Goal: Communication & Community: Answer question/provide support

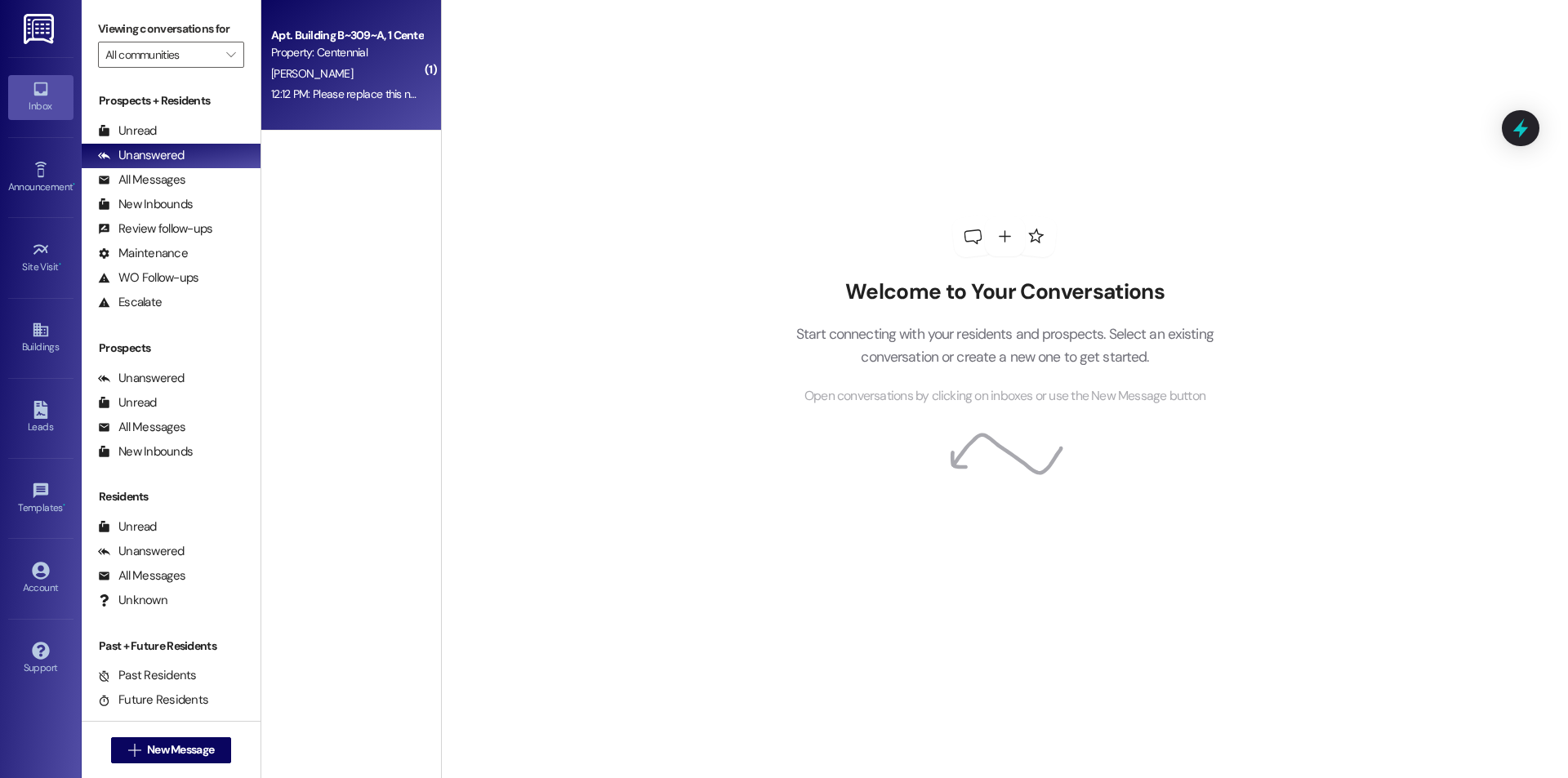
click at [318, 79] on div "[PERSON_NAME]" at bounding box center [347, 74] width 155 height 20
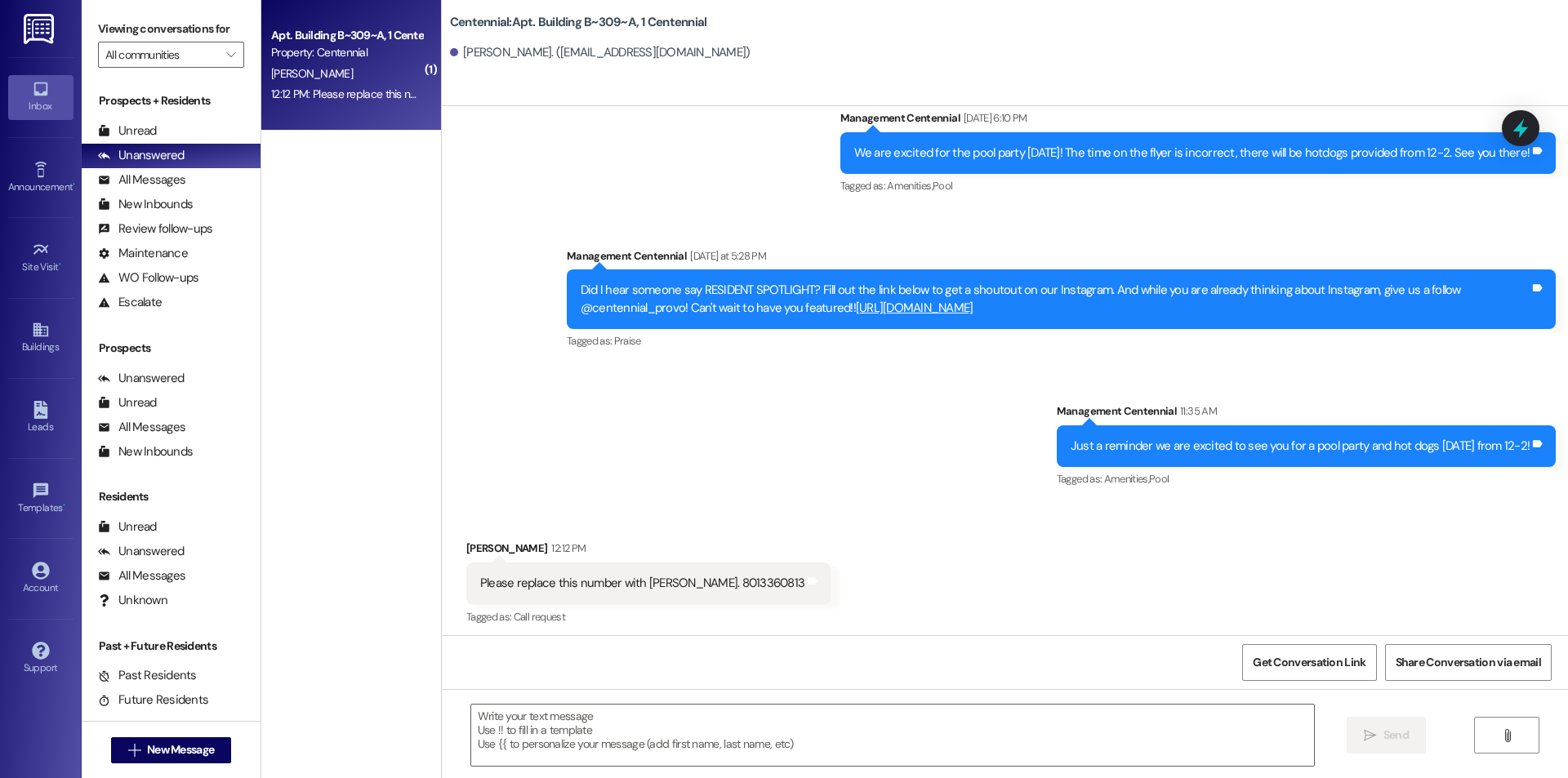
scroll to position [1611, 0]
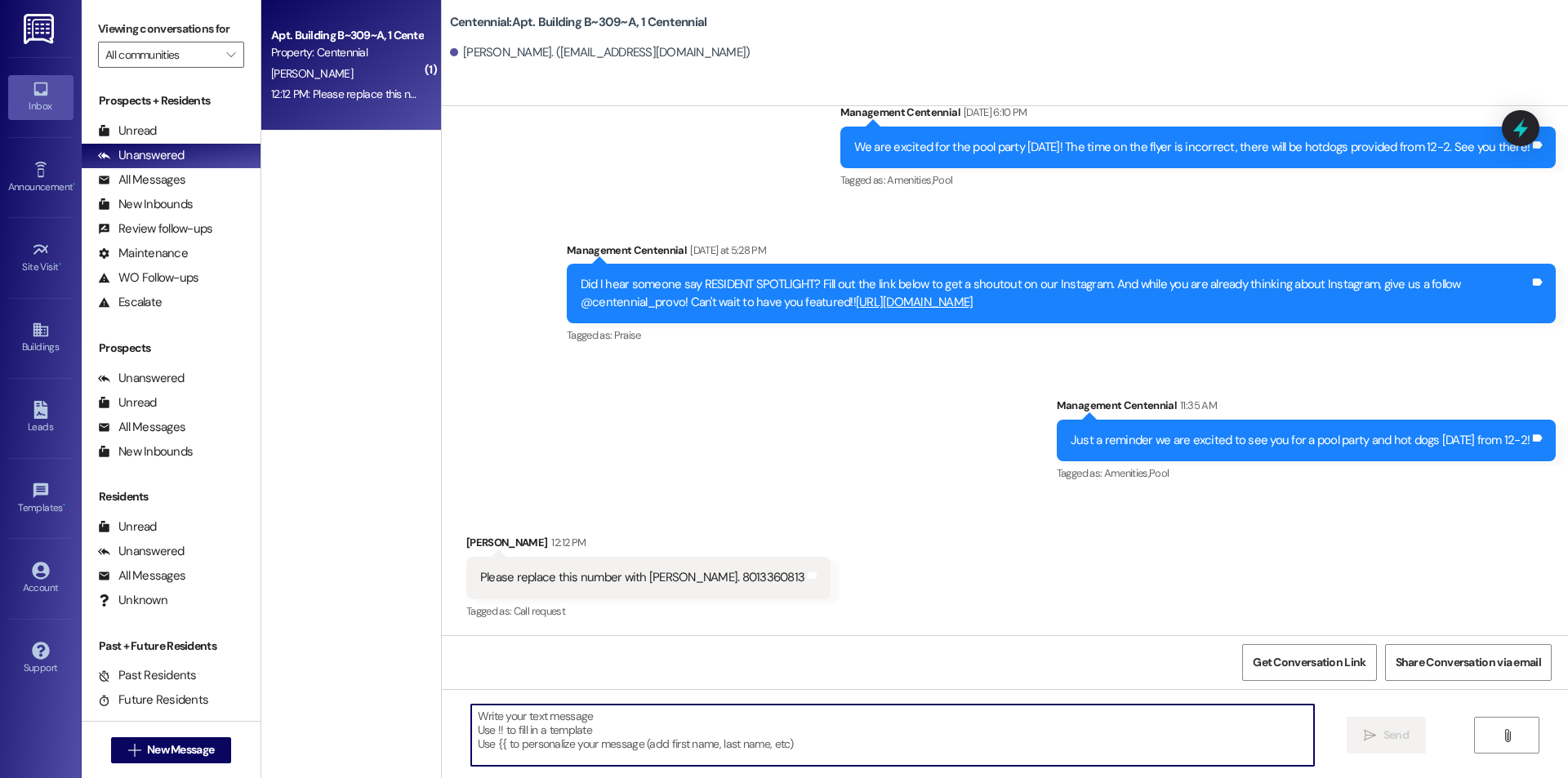
click at [603, 713] on textarea at bounding box center [893, 735] width 843 height 61
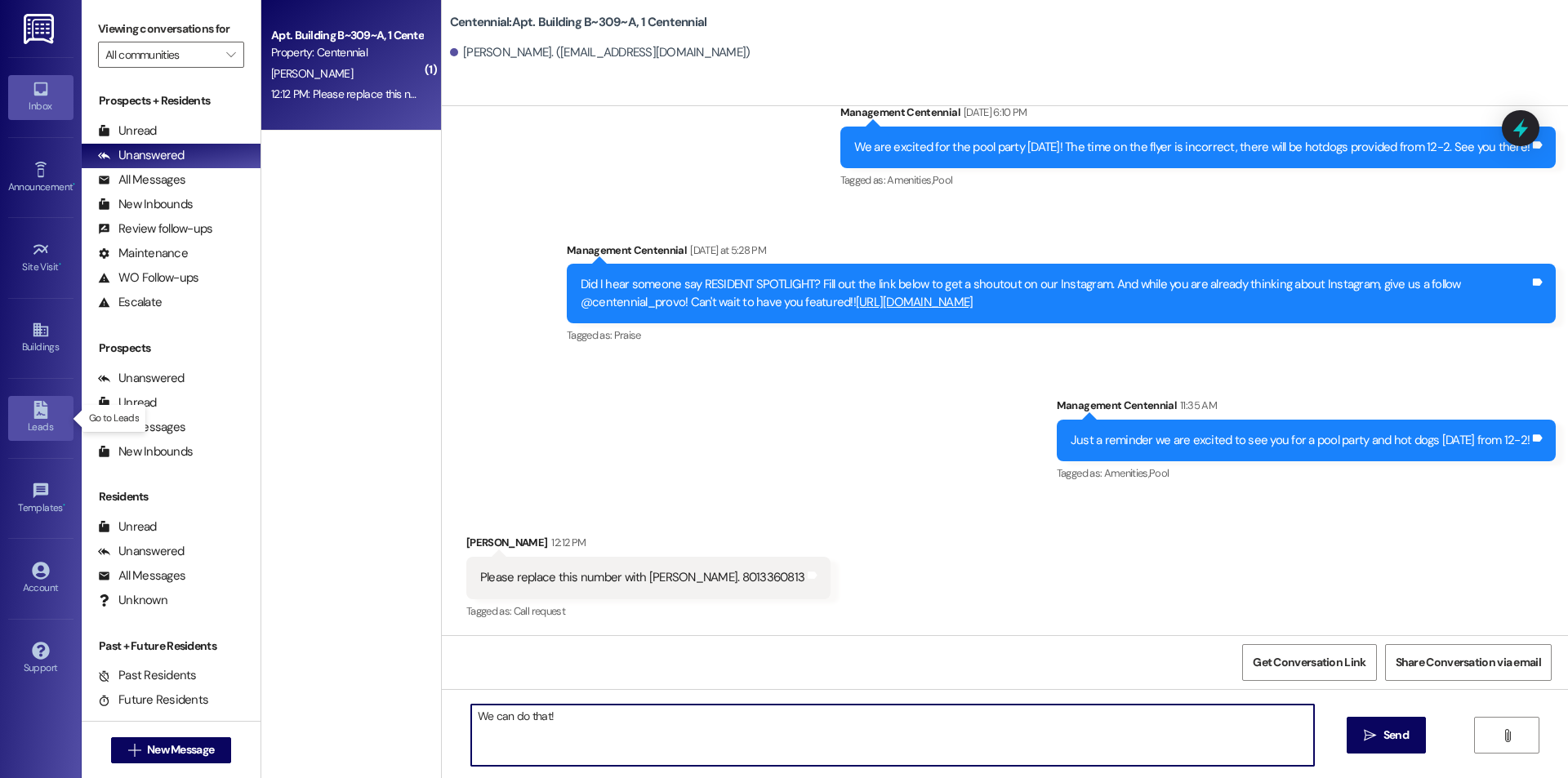
type textarea "We can do that!"
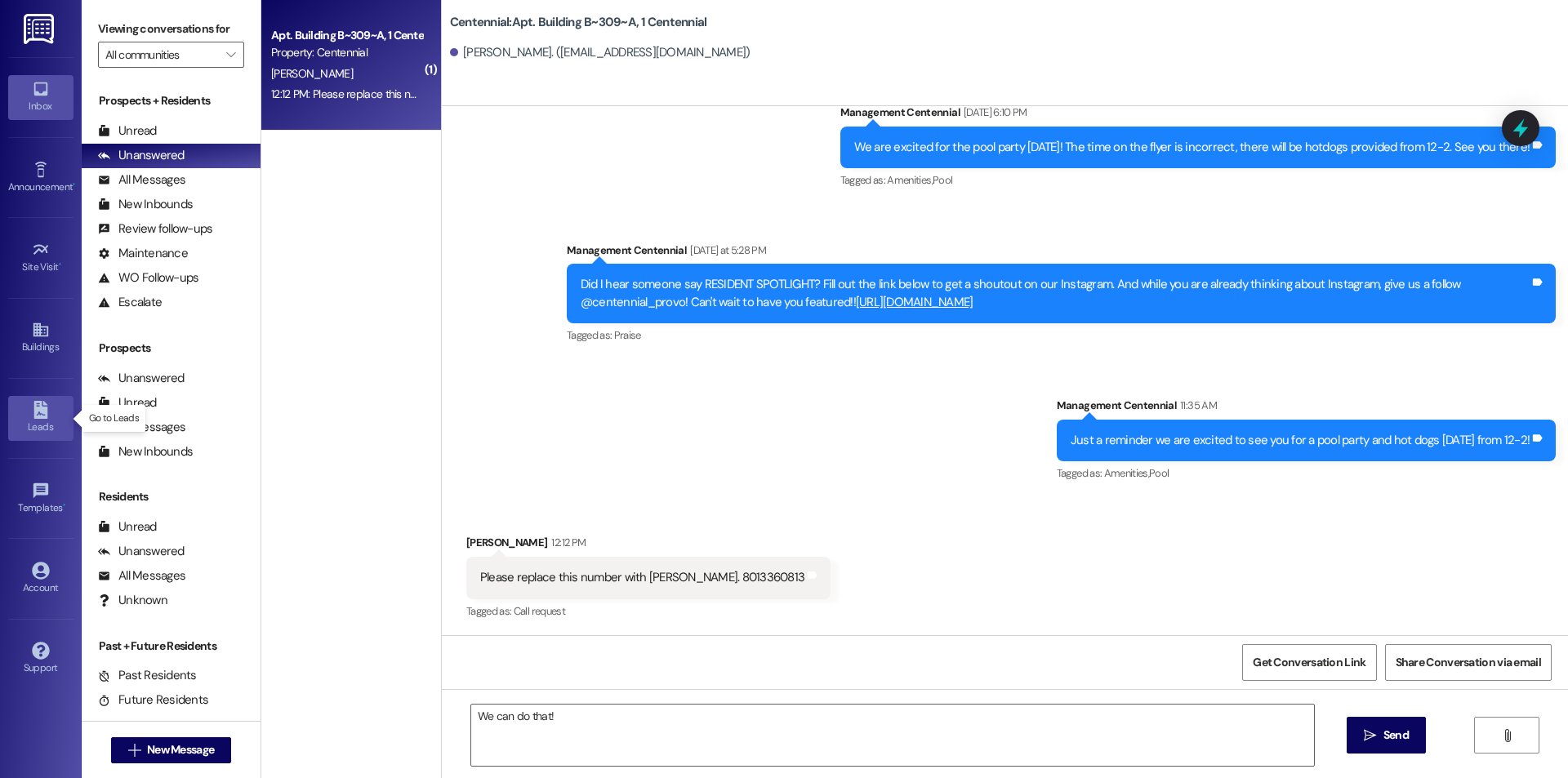
click at [63, 417] on link "Leads" at bounding box center [41, 418] width 65 height 45
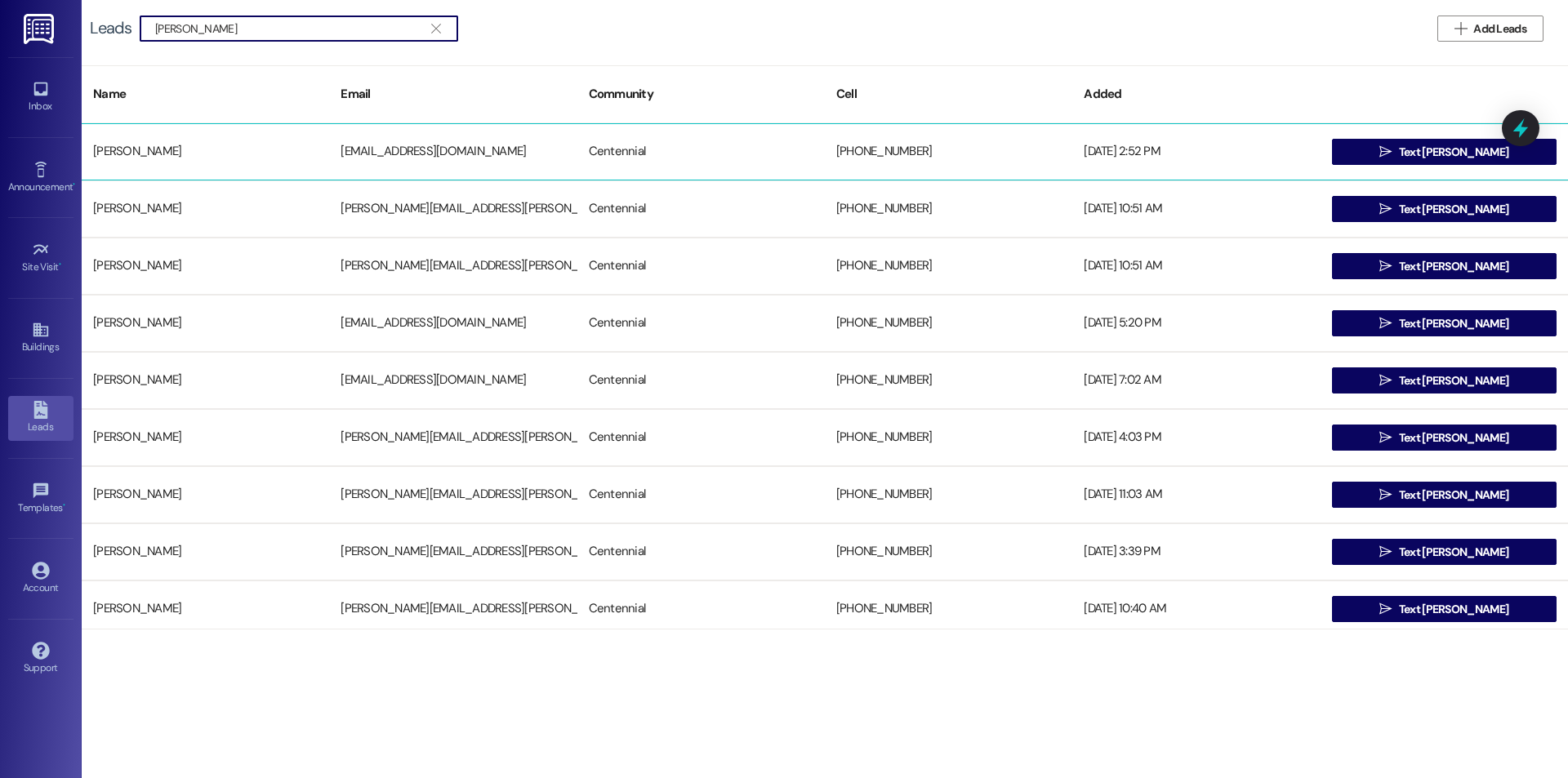
type input "[PERSON_NAME]"
click at [1054, 145] on div "[PHONE_NUMBER]" at bounding box center [949, 152] width 247 height 33
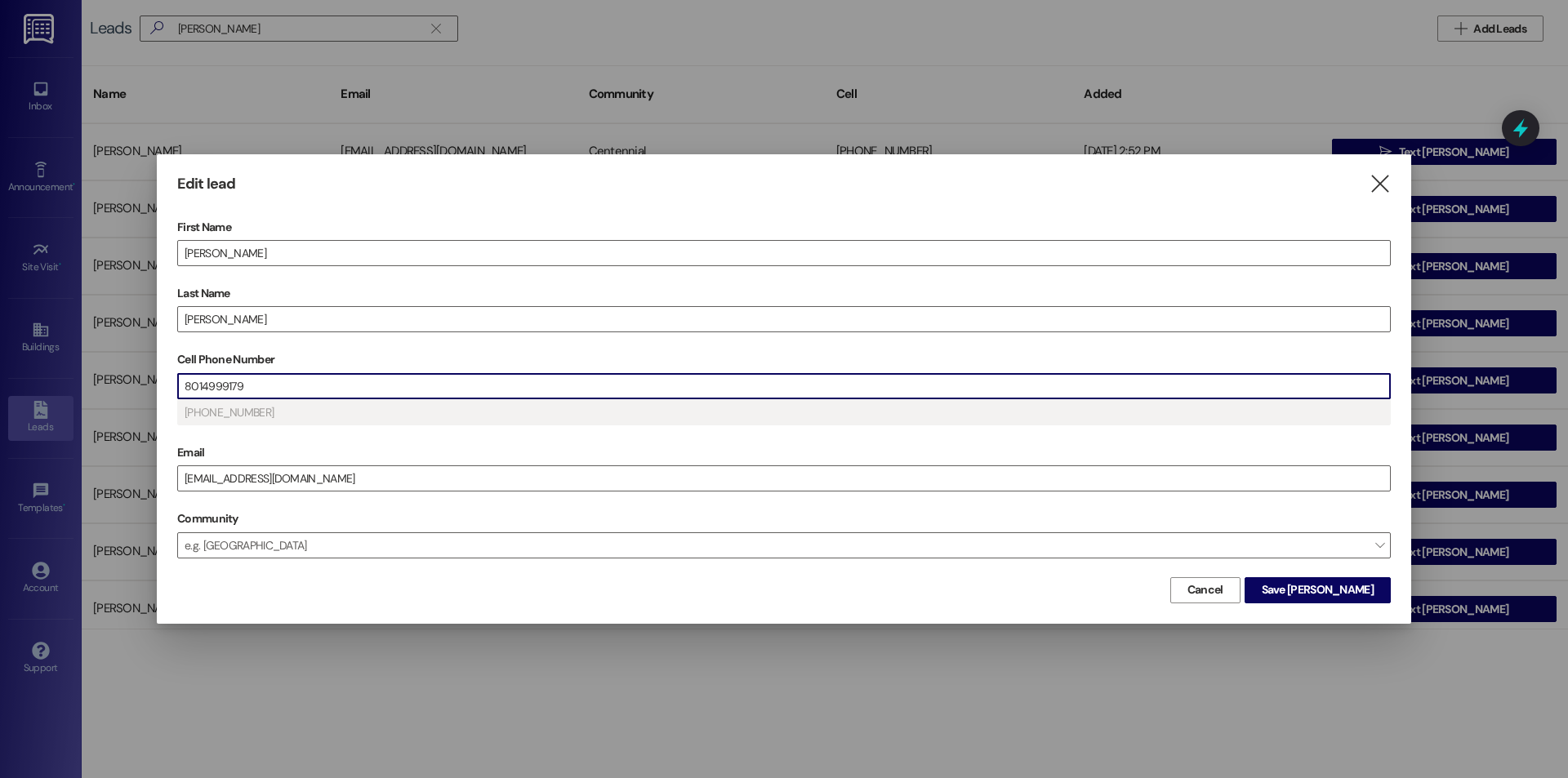
drag, startPoint x: 270, startPoint y: 386, endPoint x: 205, endPoint y: 391, distance: 65.2
click at [205, 391] on input "8014999179" at bounding box center [784, 386] width 1213 height 25
type input "(801) ___-____"
type input "(801) 336-____"
click at [1331, 584] on span "Save [PERSON_NAME]" at bounding box center [1317, 590] width 112 height 17
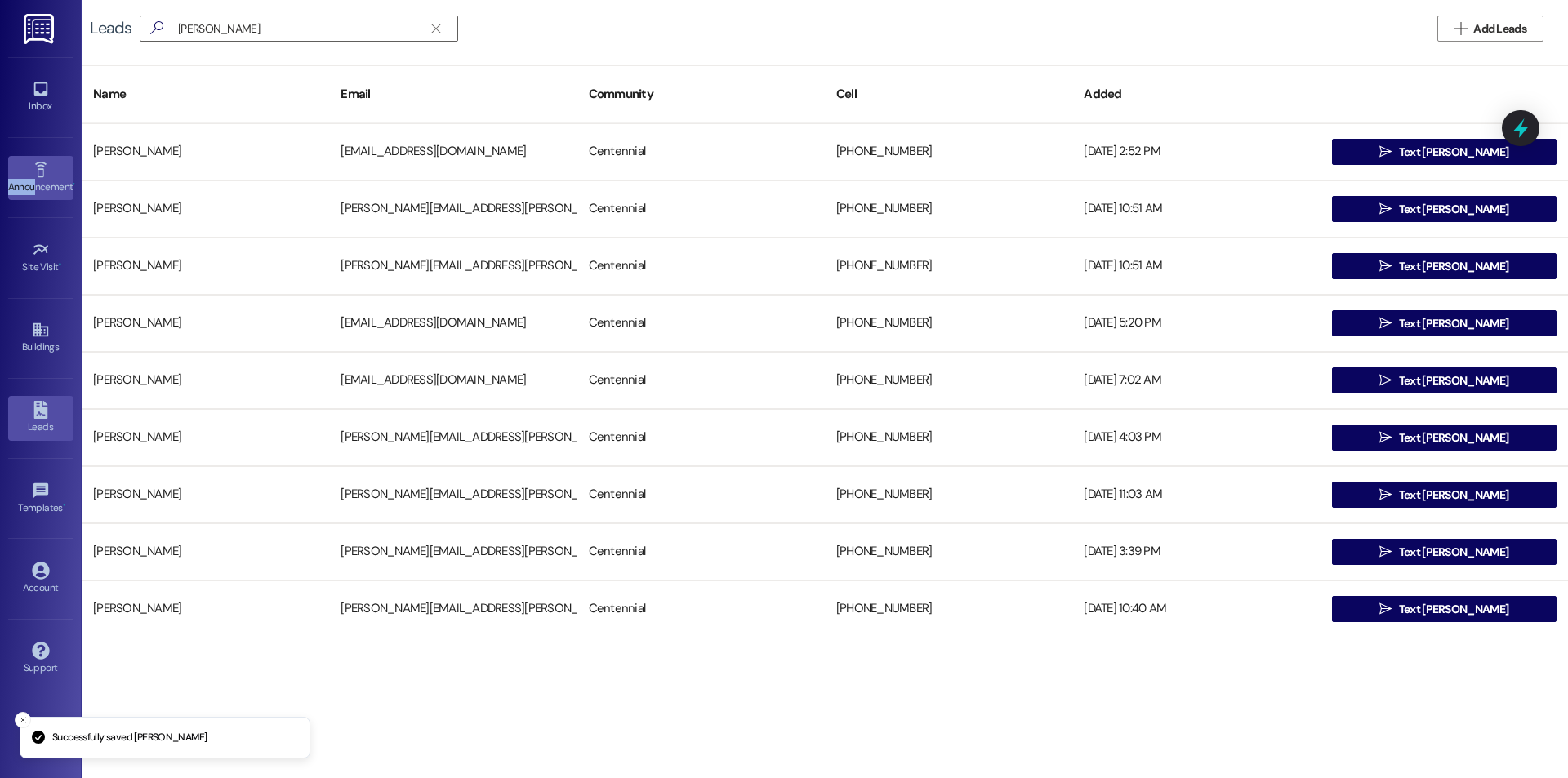
click at [35, 177] on link "Announcement •" at bounding box center [41, 178] width 65 height 45
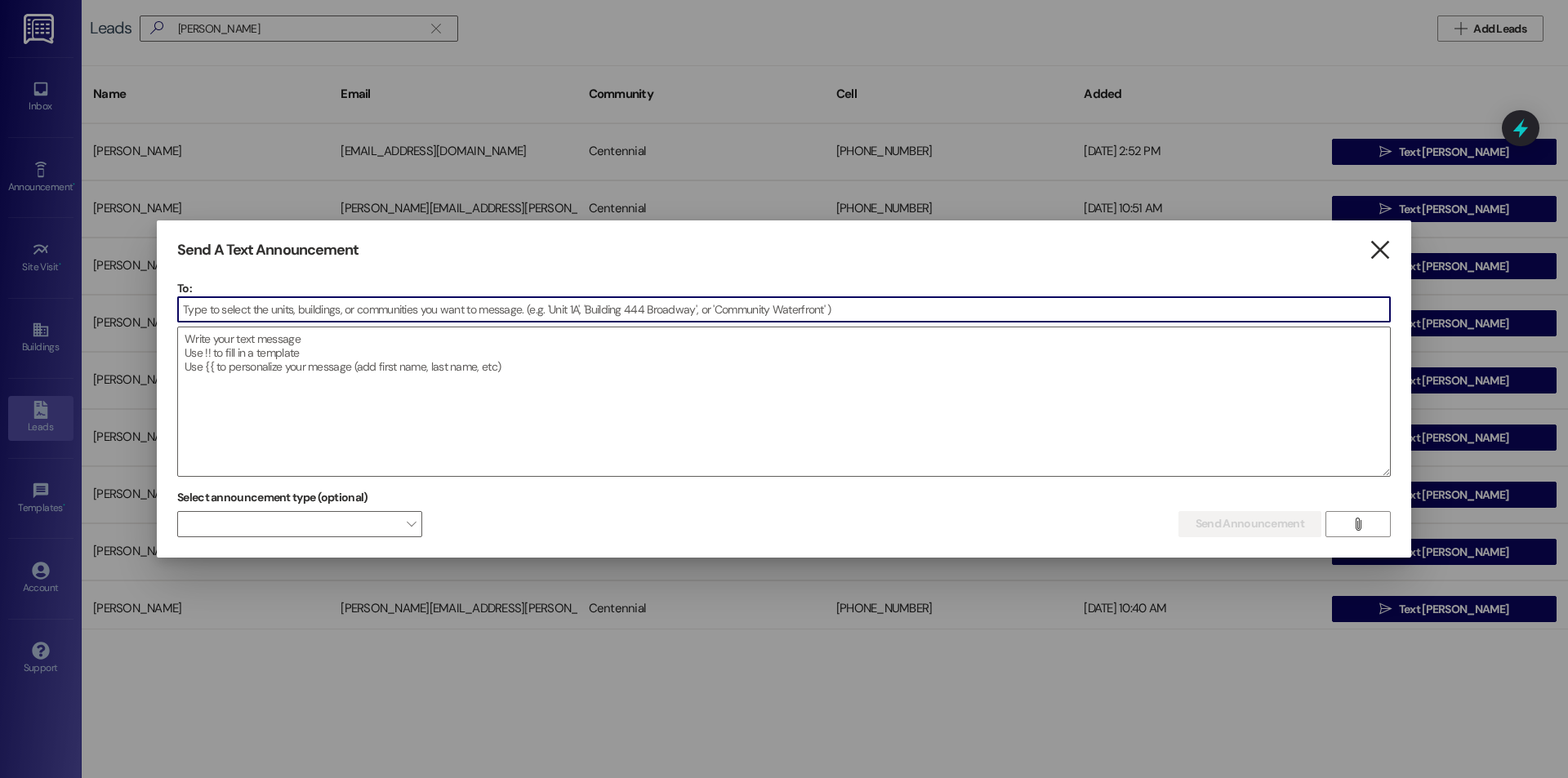
click at [1373, 245] on icon "" at bounding box center [1380, 250] width 22 height 17
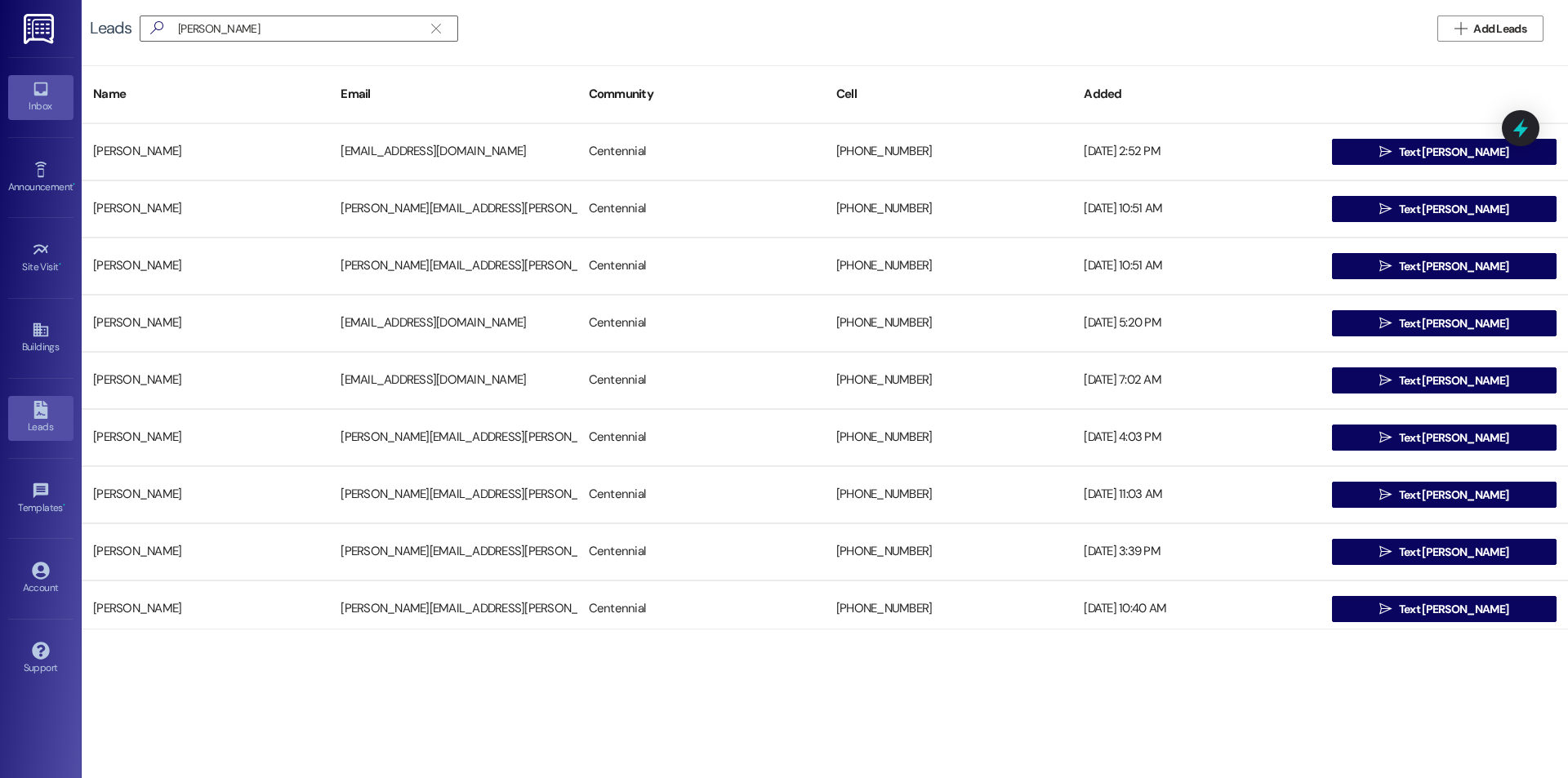
click at [34, 89] on icon at bounding box center [41, 89] width 18 height 18
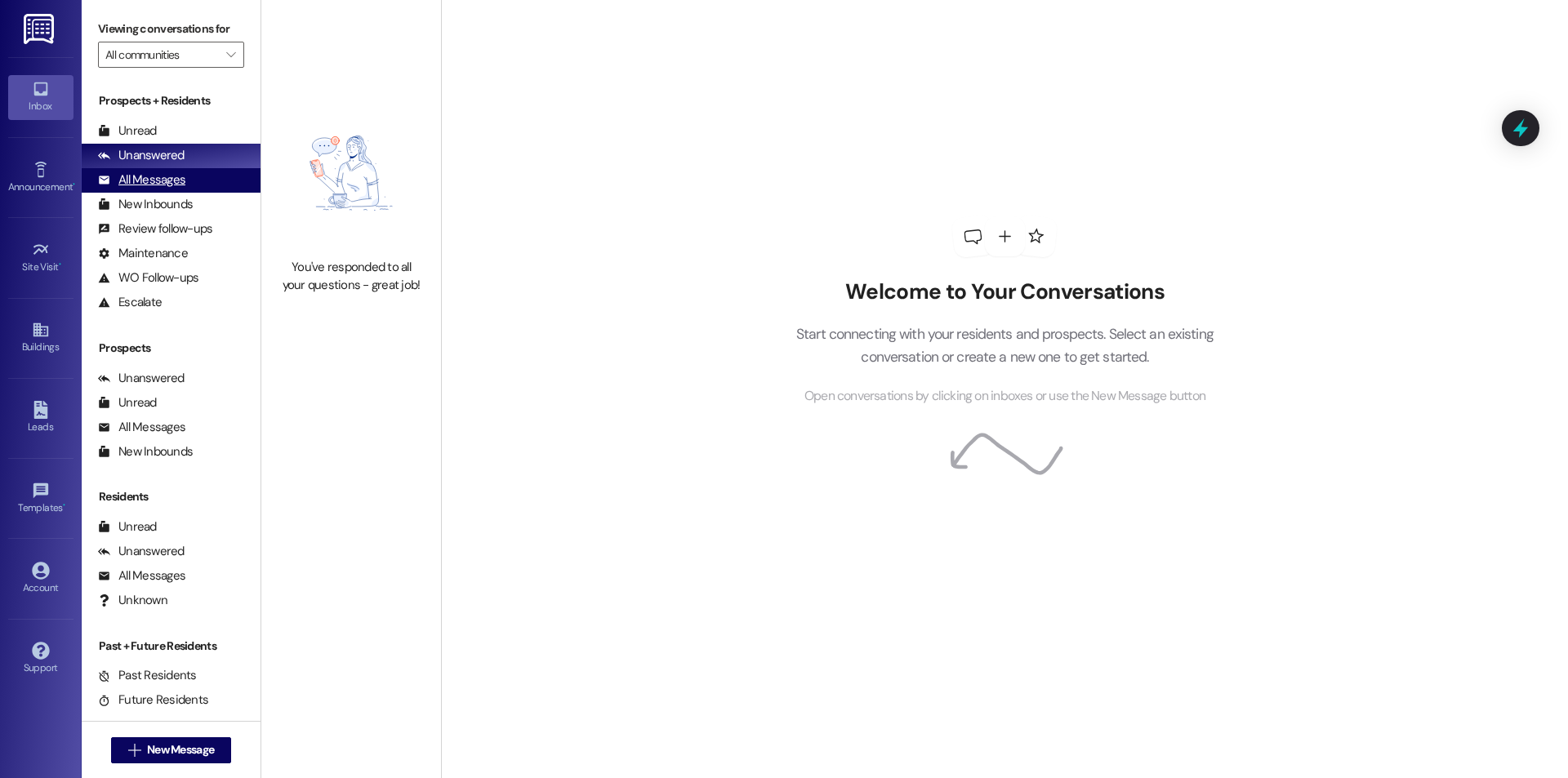
click at [176, 184] on div "All Messages" at bounding box center [142, 180] width 87 height 17
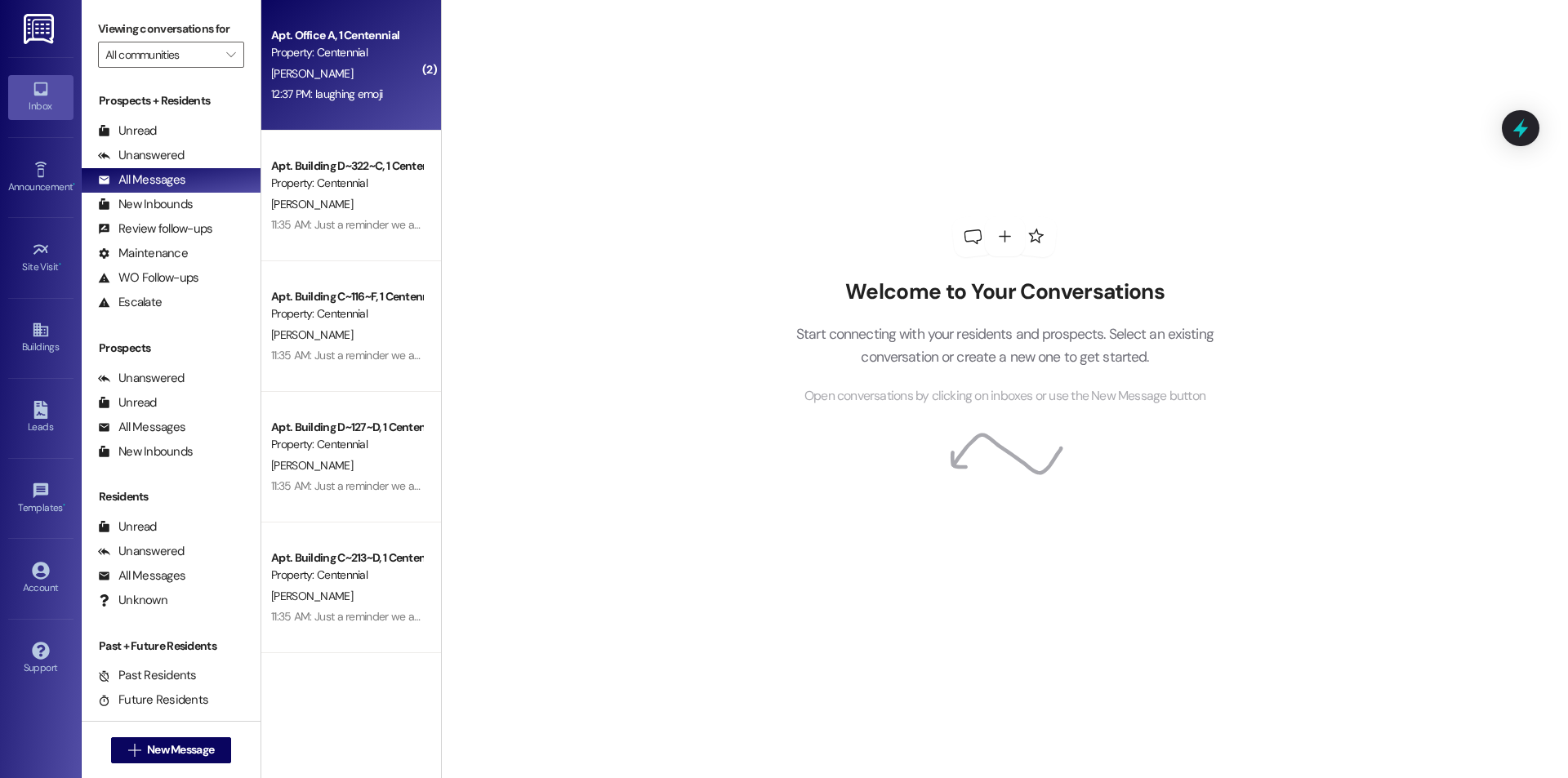
click at [375, 98] on div "12:37 PM: laughing emoji 12:37 PM: laughing emoji" at bounding box center [347, 95] width 155 height 20
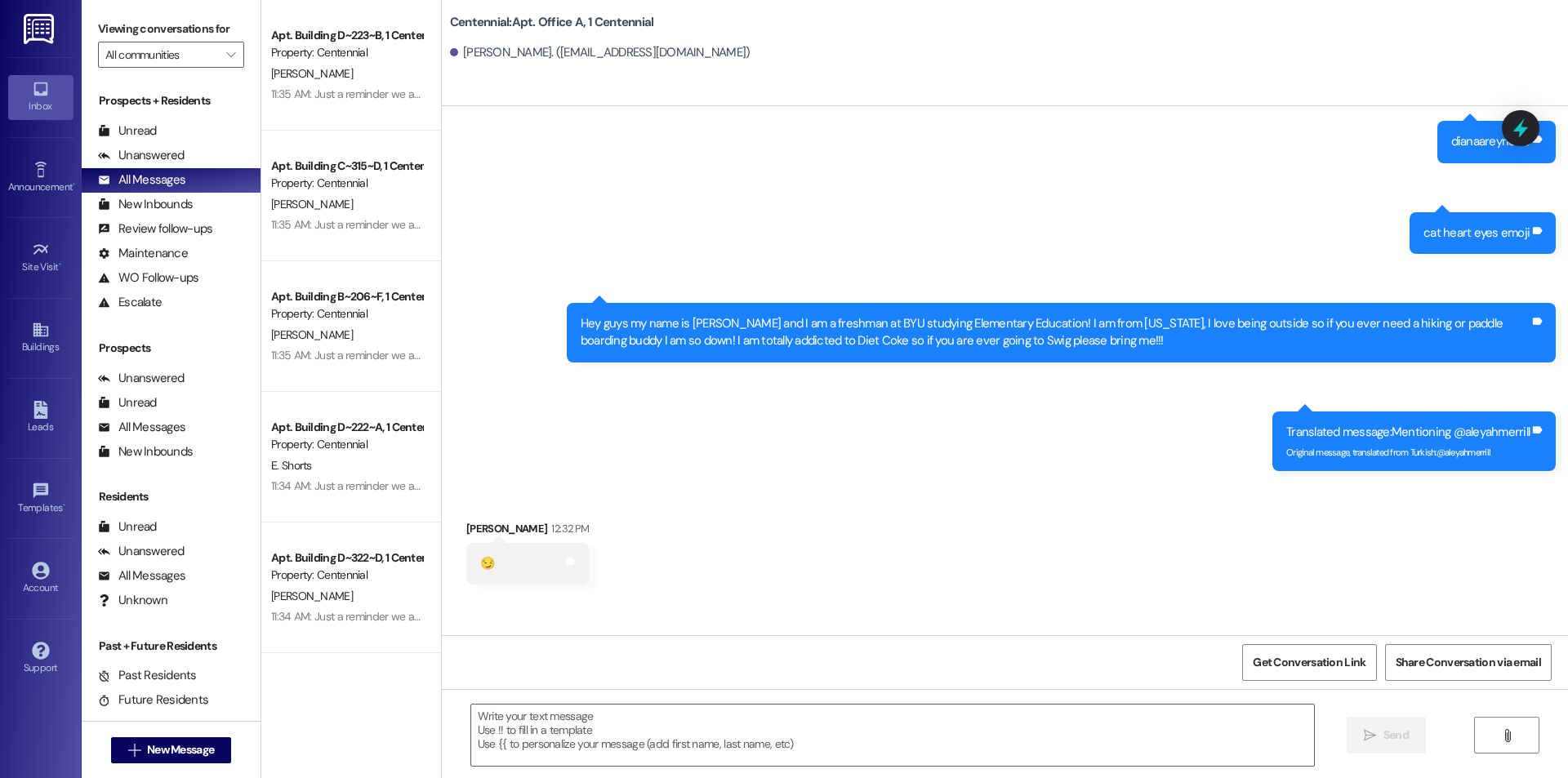
scroll to position [13816, 0]
